Goal: Transaction & Acquisition: Purchase product/service

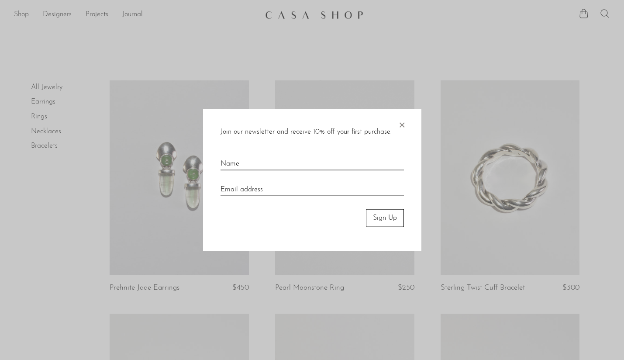
click at [46, 100] on div at bounding box center [312, 180] width 624 height 360
click at [400, 123] on span "×" at bounding box center [401, 123] width 9 height 28
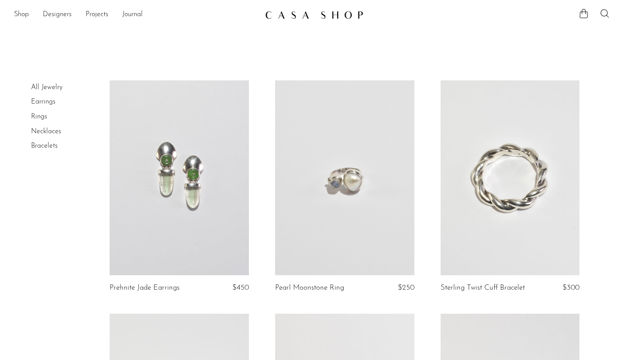
click at [48, 101] on link "Earrings" at bounding box center [43, 101] width 24 height 7
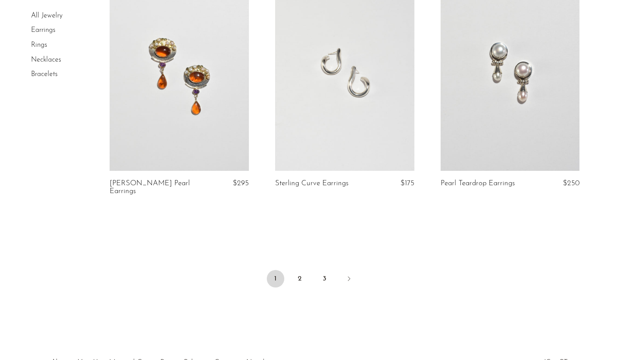
scroll to position [2774, 0]
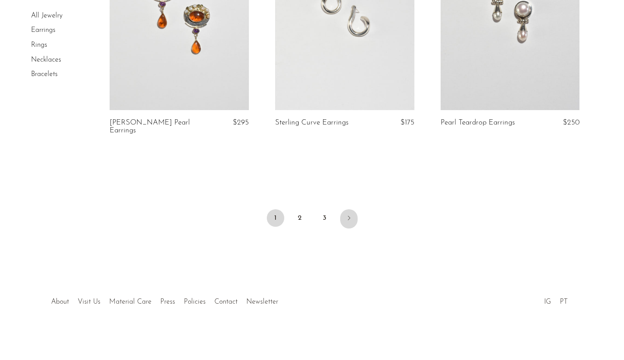
click at [353, 215] on link "Next" at bounding box center [348, 218] width 17 height 19
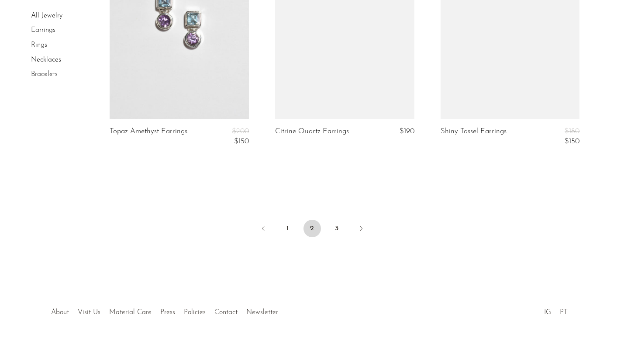
scroll to position [2826, 0]
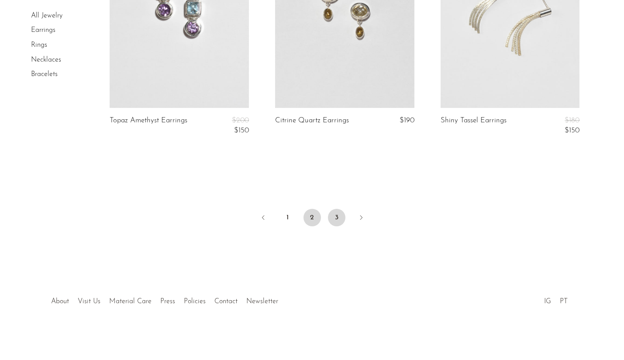
click at [335, 221] on link "3" at bounding box center [336, 217] width 17 height 17
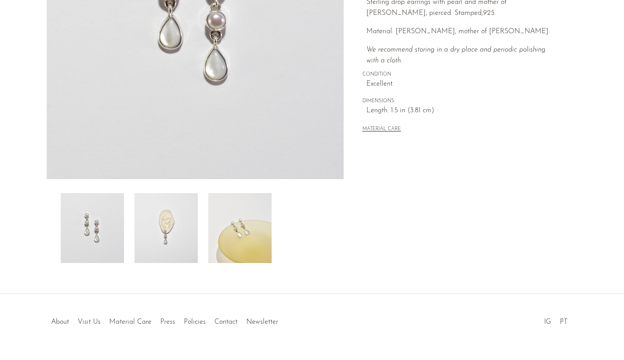
scroll to position [209, 0]
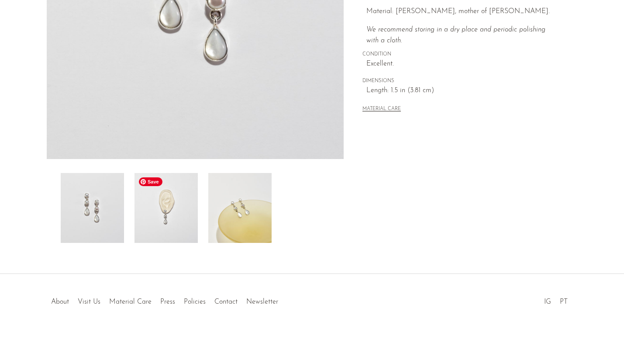
click at [170, 218] on img at bounding box center [166, 208] width 63 height 70
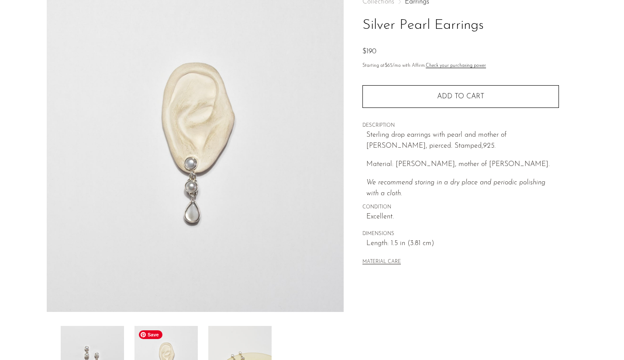
scroll to position [54, 0]
